Goal: Task Accomplishment & Management: Use online tool/utility

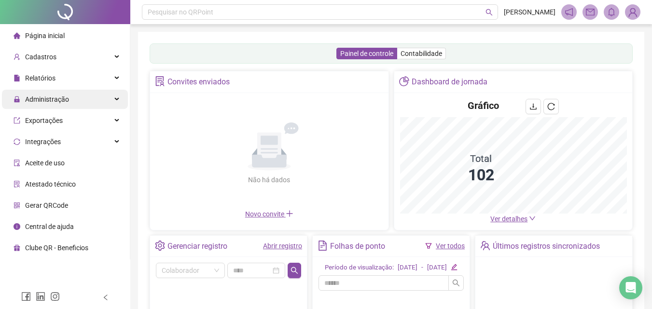
click at [58, 106] on span "Administração" at bounding box center [41, 99] width 55 height 19
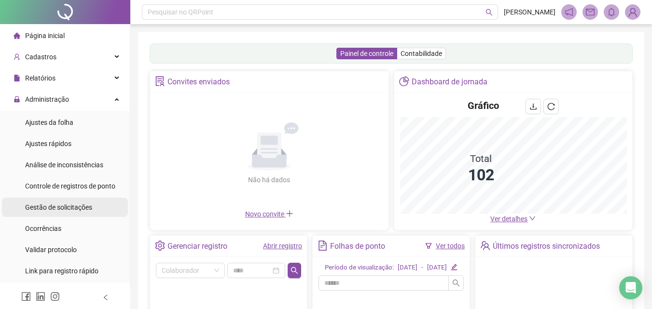
click at [71, 211] on span "Gestão de solicitações" at bounding box center [58, 208] width 67 height 8
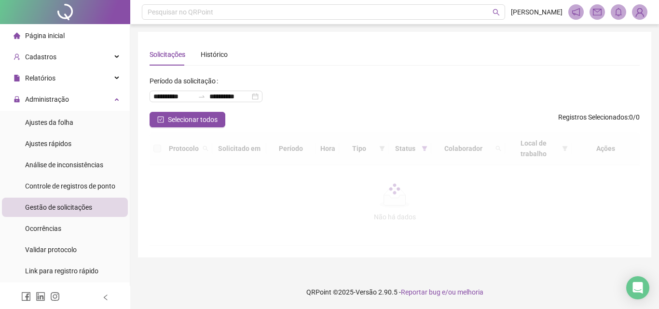
click at [76, 209] on span "Gestão de solicitações" at bounding box center [58, 208] width 67 height 8
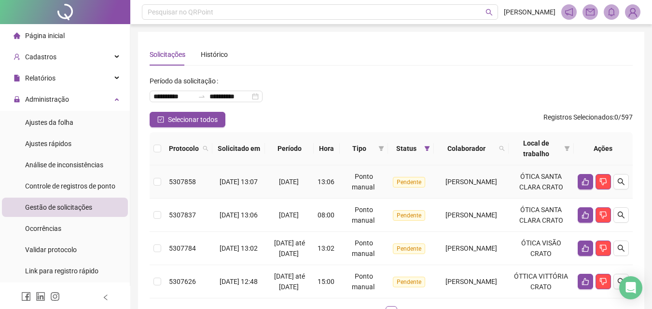
click at [489, 186] on span "CARMEM SUYHARA BEZERRA SOARES" at bounding box center [471, 182] width 52 height 8
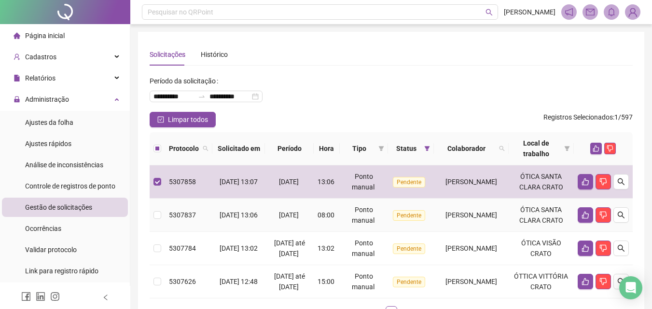
click at [484, 232] on td "CARMEM SUYHARA BEZERRA SOARES" at bounding box center [471, 215] width 75 height 33
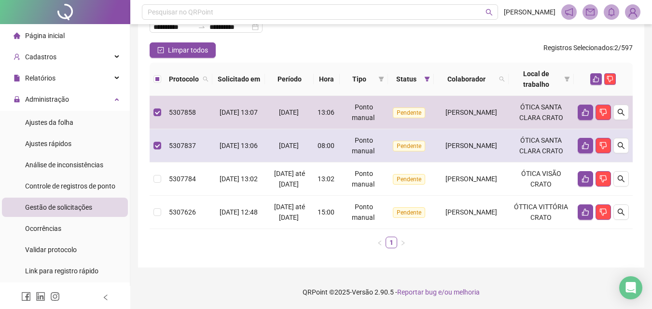
scroll to position [133, 0]
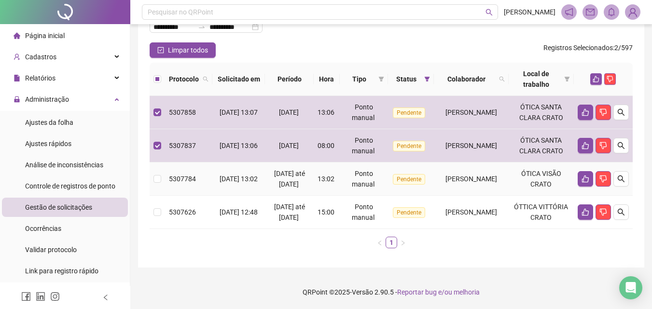
click at [470, 172] on td "[PERSON_NAME]" at bounding box center [471, 179] width 75 height 33
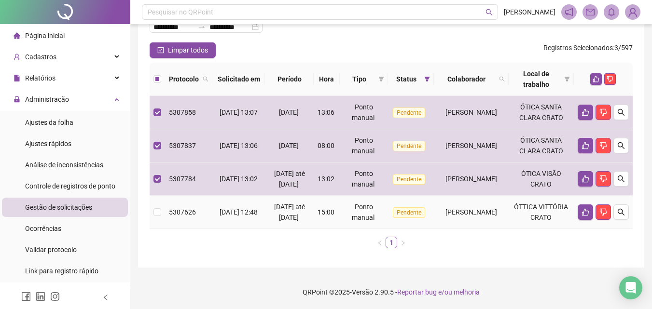
click at [477, 208] on span "IOHANA SILVA SIEBRA" at bounding box center [471, 212] width 52 height 8
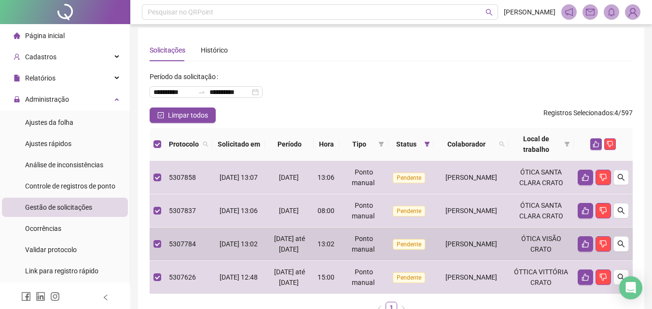
scroll to position [0, 0]
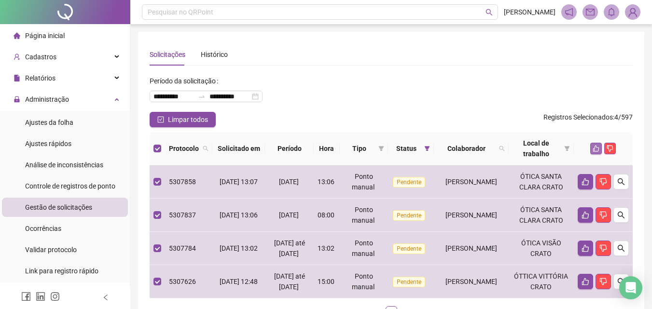
click at [595, 147] on icon "like" at bounding box center [596, 149] width 6 height 6
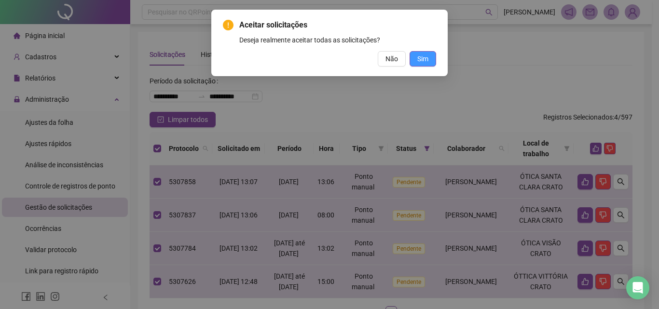
click at [424, 63] on span "Sim" at bounding box center [422, 59] width 11 height 11
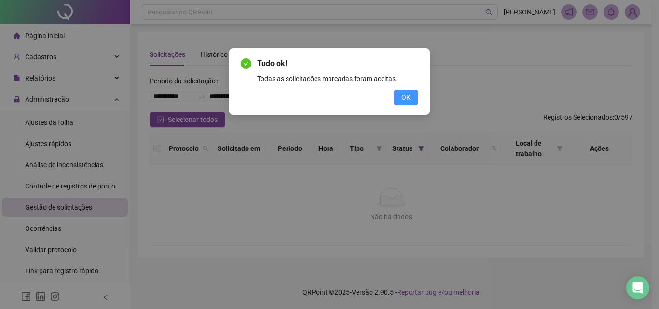
click at [407, 99] on span "OK" at bounding box center [405, 97] width 9 height 11
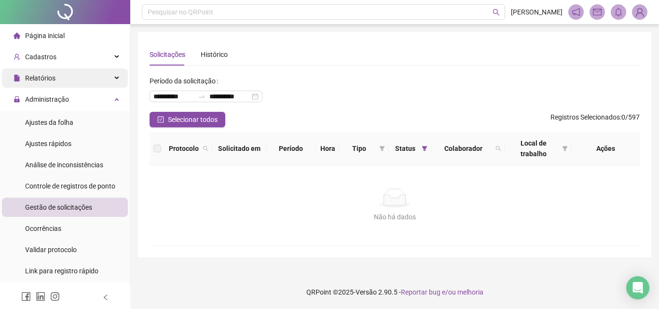
click at [72, 76] on div "Relatórios" at bounding box center [65, 78] width 126 height 19
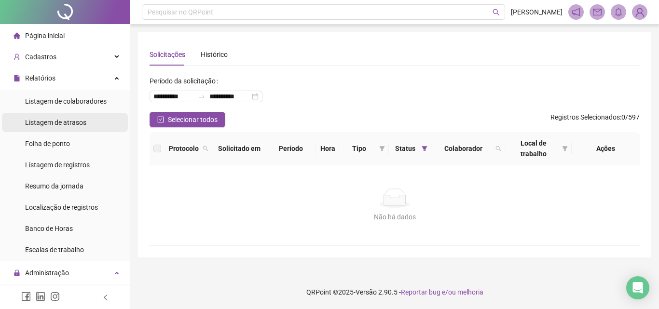
click at [88, 123] on li "Listagem de atrasos" at bounding box center [65, 122] width 126 height 19
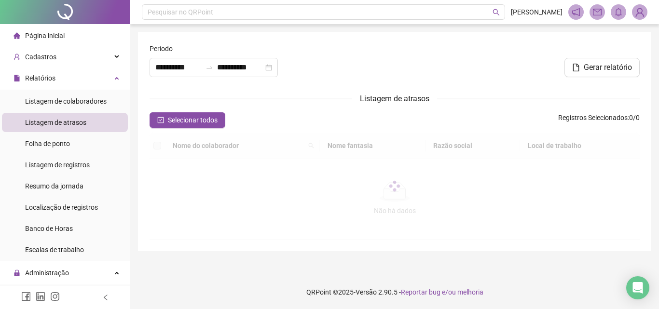
type input "**********"
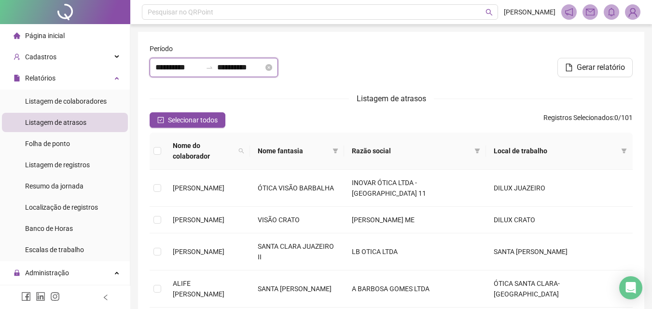
click at [156, 69] on input "**********" at bounding box center [178, 68] width 46 height 12
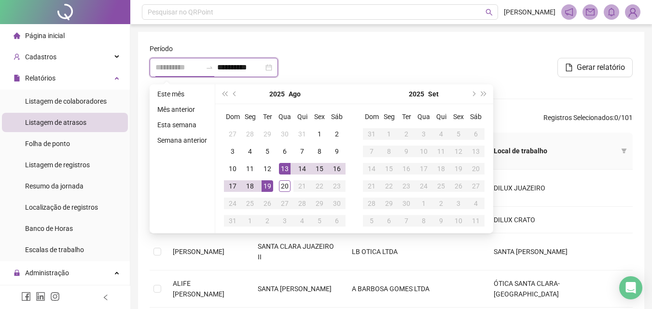
type input "**********"
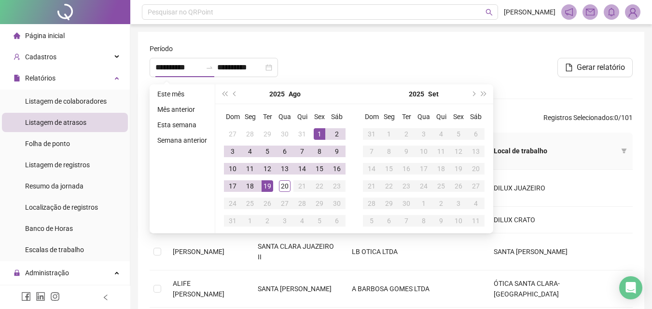
click at [387, 56] on div at bounding box center [472, 50] width 319 height 14
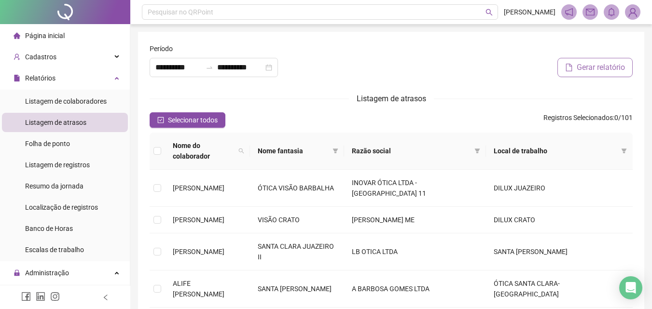
click at [574, 67] on button "Gerar relatório" at bounding box center [594, 67] width 75 height 19
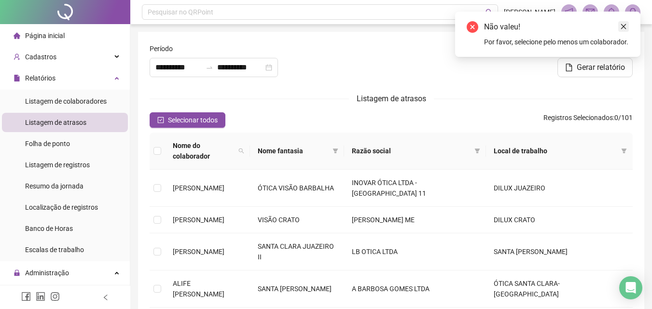
click at [627, 28] on link "Close" at bounding box center [623, 26] width 11 height 11
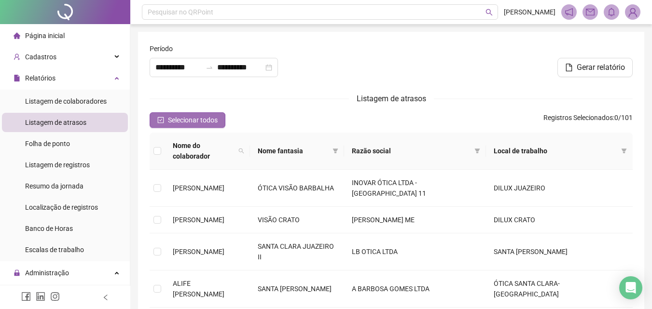
click at [173, 118] on span "Selecionar todos" at bounding box center [193, 120] width 50 height 11
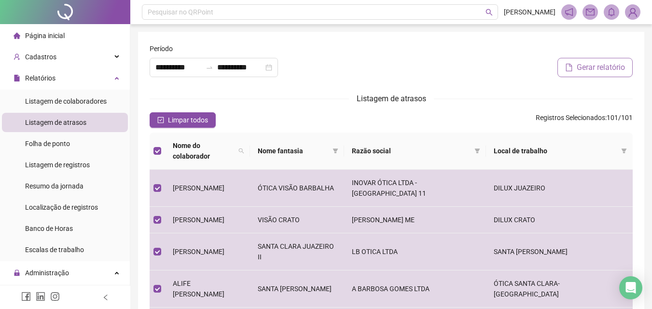
click at [592, 68] on span "Gerar relatório" at bounding box center [601, 68] width 48 height 12
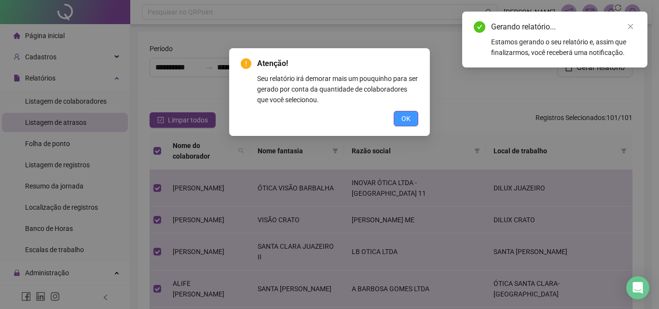
click at [413, 118] on button "OK" at bounding box center [406, 118] width 25 height 15
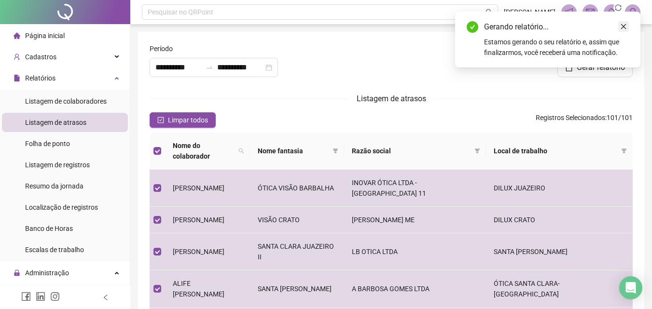
click at [622, 28] on icon "close" at bounding box center [623, 26] width 5 height 5
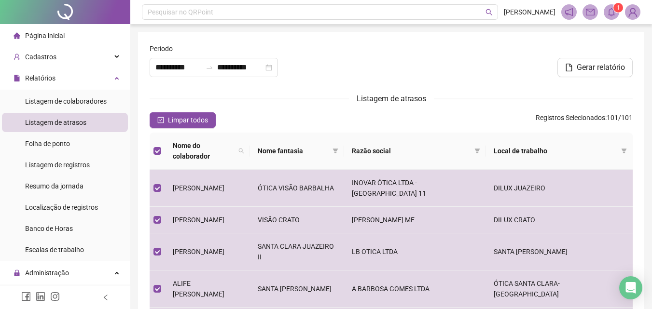
drag, startPoint x: 609, startPoint y: 8, endPoint x: 615, endPoint y: 11, distance: 6.7
click at [609, 8] on icon "bell" at bounding box center [611, 12] width 9 height 9
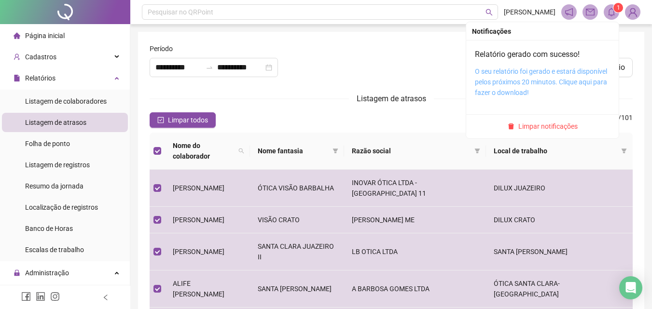
click at [539, 73] on link "O seu relatório foi gerado e estará disponível pelos próximos 20 minutos. Cliqu…" at bounding box center [541, 82] width 132 height 29
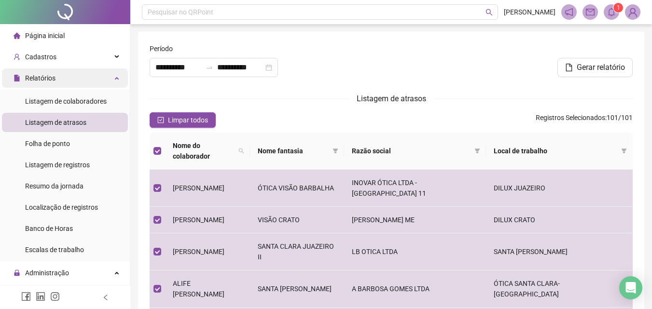
click at [104, 79] on div "Relatórios" at bounding box center [65, 78] width 126 height 19
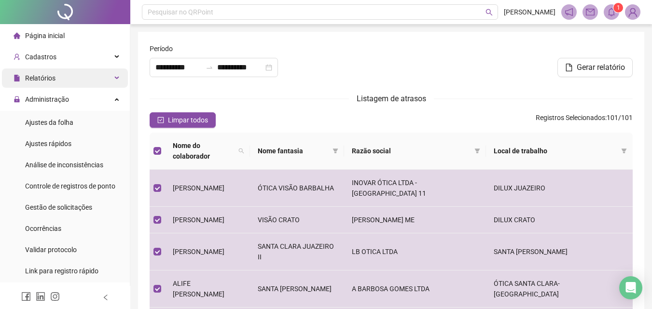
click at [75, 83] on div "Relatórios" at bounding box center [65, 78] width 126 height 19
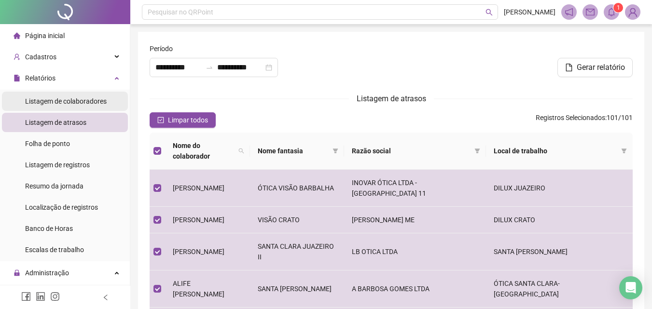
click at [70, 97] on span "Listagem de colaboradores" at bounding box center [66, 101] width 82 height 8
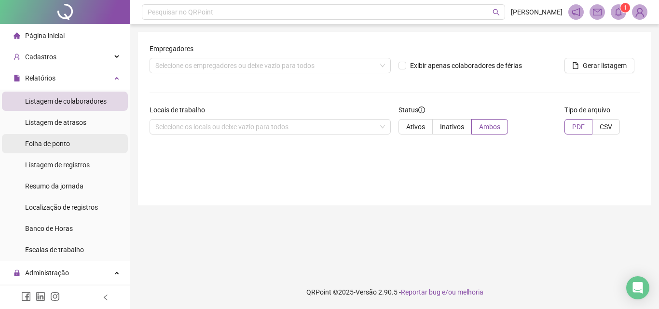
click at [71, 145] on li "Folha de ponto" at bounding box center [65, 143] width 126 height 19
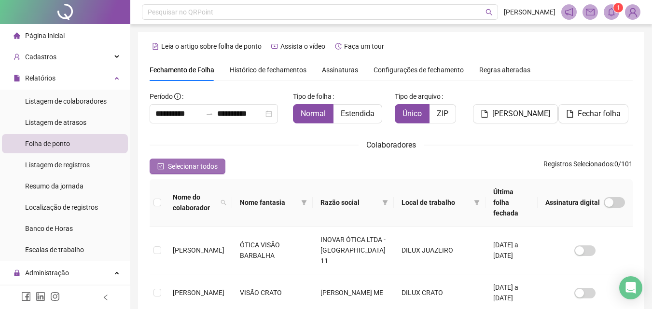
click at [194, 169] on span "Selecionar todos" at bounding box center [193, 166] width 50 height 11
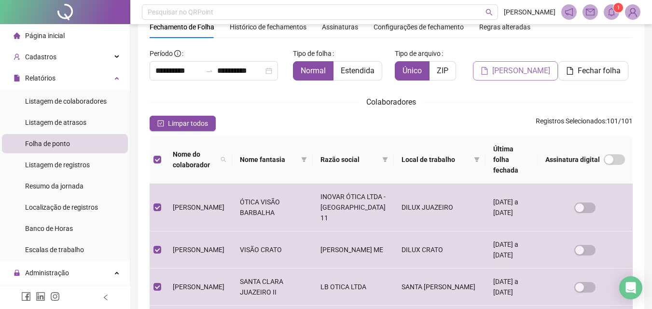
click at [530, 72] on span "Gerar espelho" at bounding box center [521, 71] width 58 height 12
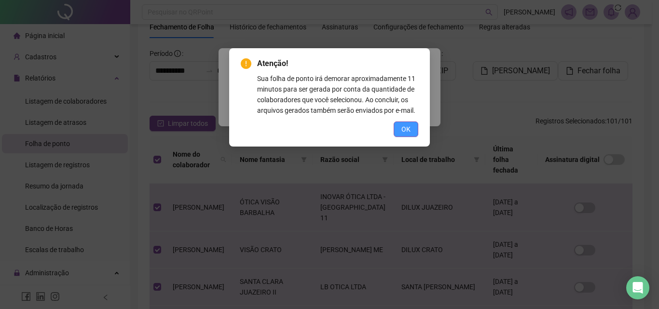
click at [414, 126] on button "OK" at bounding box center [406, 129] width 25 height 15
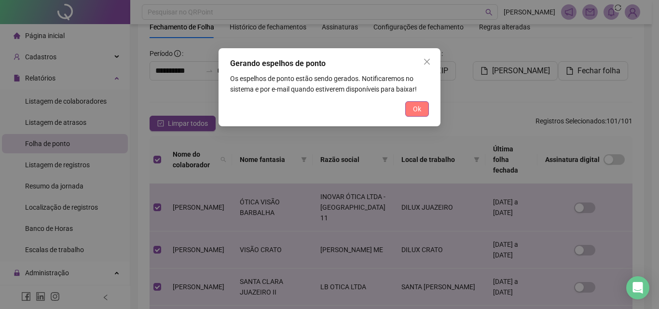
click at [414, 113] on span "Ok" at bounding box center [417, 109] width 8 height 11
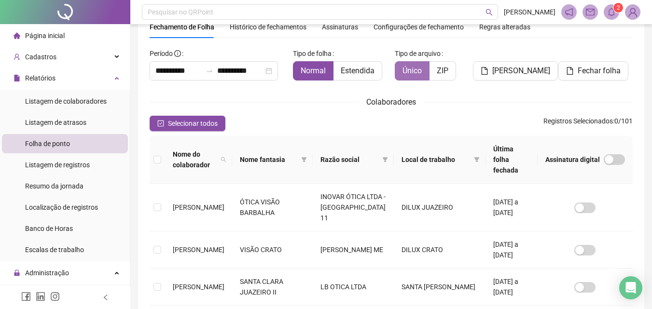
click at [473, 61] on button "Gerar espelho" at bounding box center [515, 70] width 85 height 19
click at [611, 8] on icon "bell" at bounding box center [611, 12] width 9 height 9
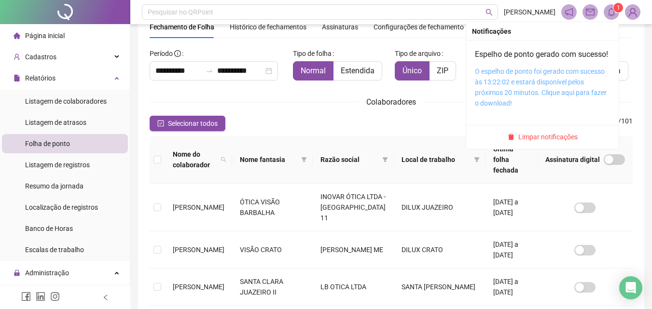
click at [538, 95] on link "O espelho de ponto foi gerado com sucesso às 13:22:02 e estará disponível pelos…" at bounding box center [541, 88] width 132 height 40
